Goal: Navigation & Orientation: Find specific page/section

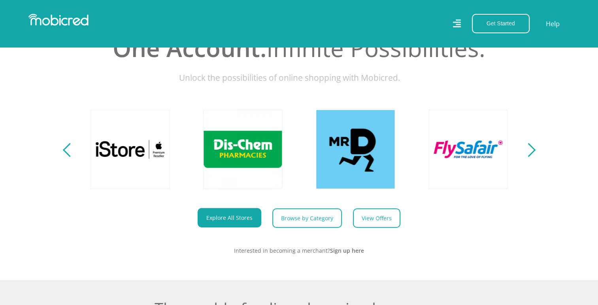
scroll to position [0, 902]
click at [292, 222] on link "Browse by Category" at bounding box center [311, 217] width 70 height 19
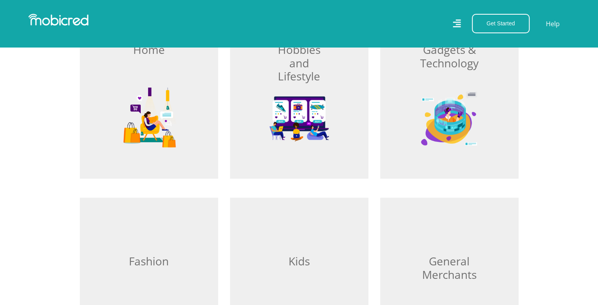
scroll to position [316, 0]
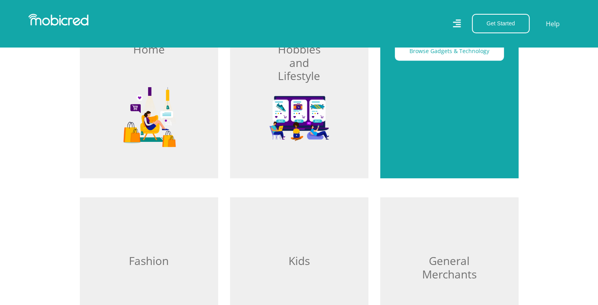
click at [477, 131] on div "Browse Gadgets & Technology" at bounding box center [450, 82] width 138 height 192
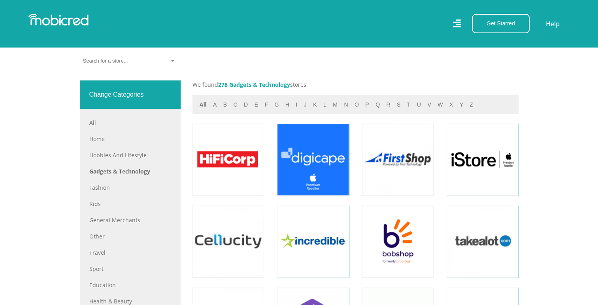
scroll to position [356, 0]
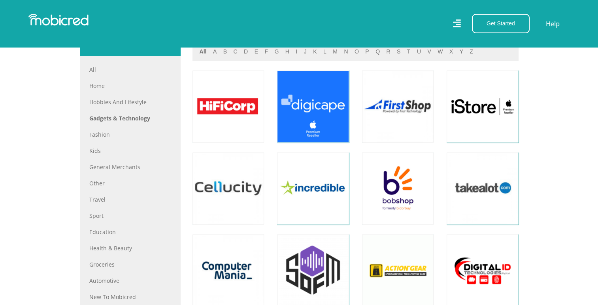
scroll to position [356, 0]
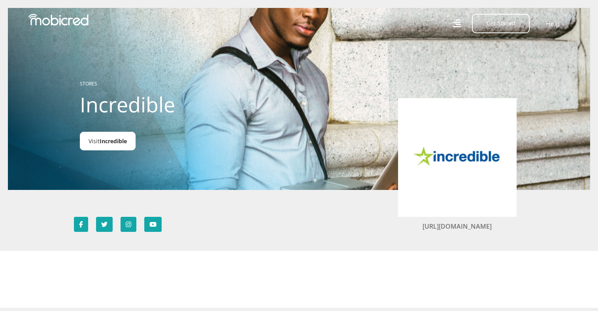
click at [104, 138] on span "Incredible" at bounding box center [113, 141] width 27 height 8
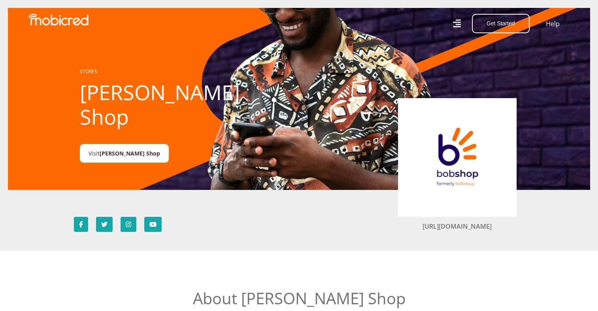
click at [112, 150] on span "[PERSON_NAME] Shop" at bounding box center [130, 154] width 61 height 8
